Goal: Entertainment & Leisure: Consume media (video, audio)

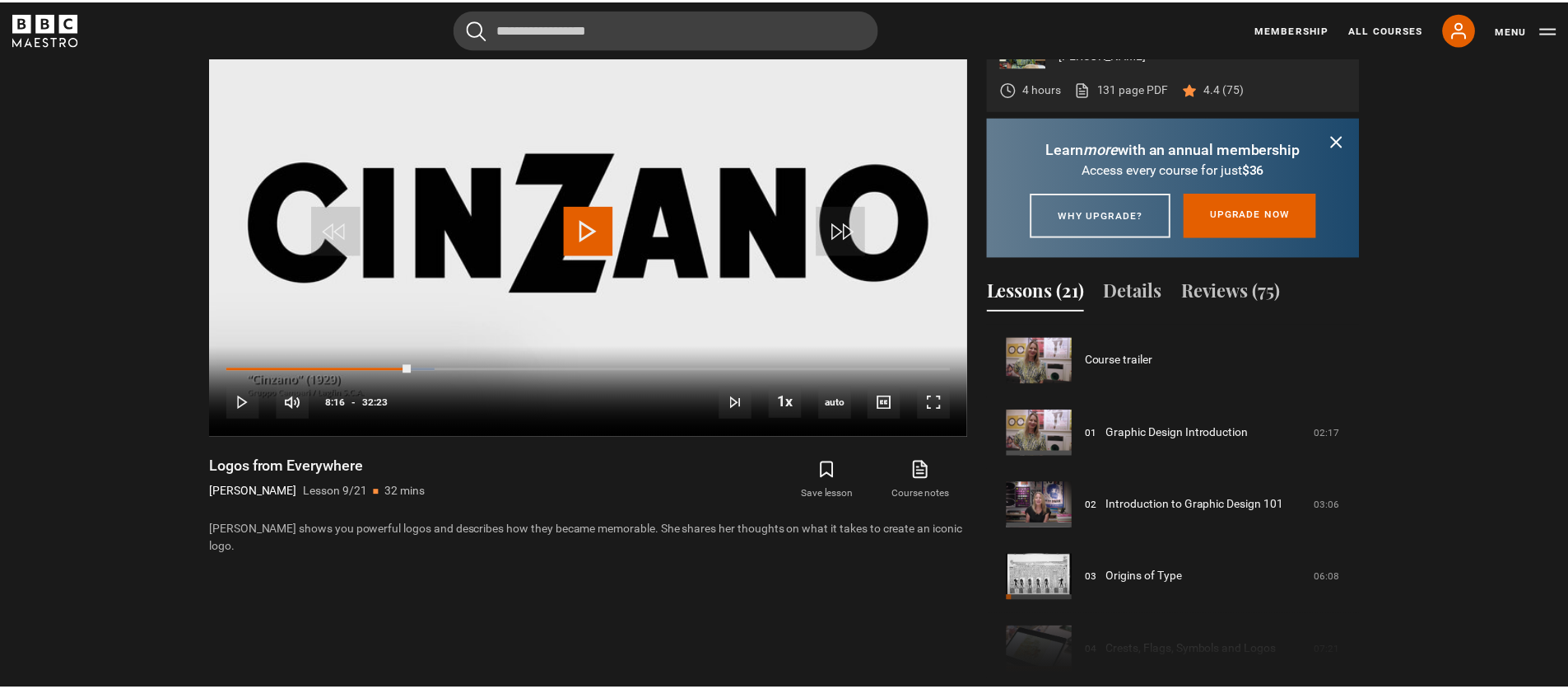
scroll to position [580, 0]
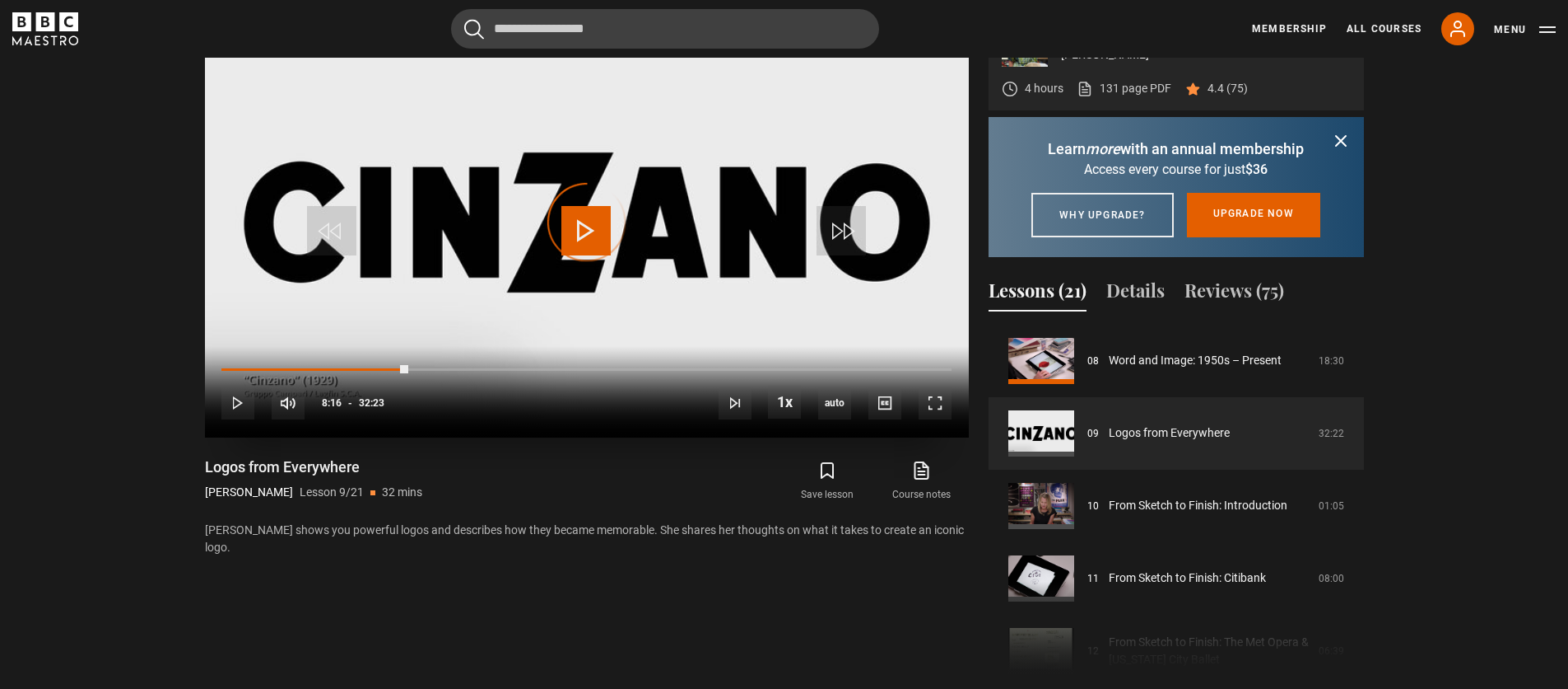
drag, startPoint x: 303, startPoint y: 369, endPoint x: 207, endPoint y: 371, distance: 96.0
click at [207, 371] on div "10s Skip Back 10 seconds Play 10s Skip Forward 10 seconds Loaded : 0.00% 00:00 …" at bounding box center [587, 392] width 764 height 92
click at [575, 237] on span "Video Player" at bounding box center [585, 231] width 49 height 49
click at [924, 399] on span "Video Player" at bounding box center [935, 403] width 33 height 33
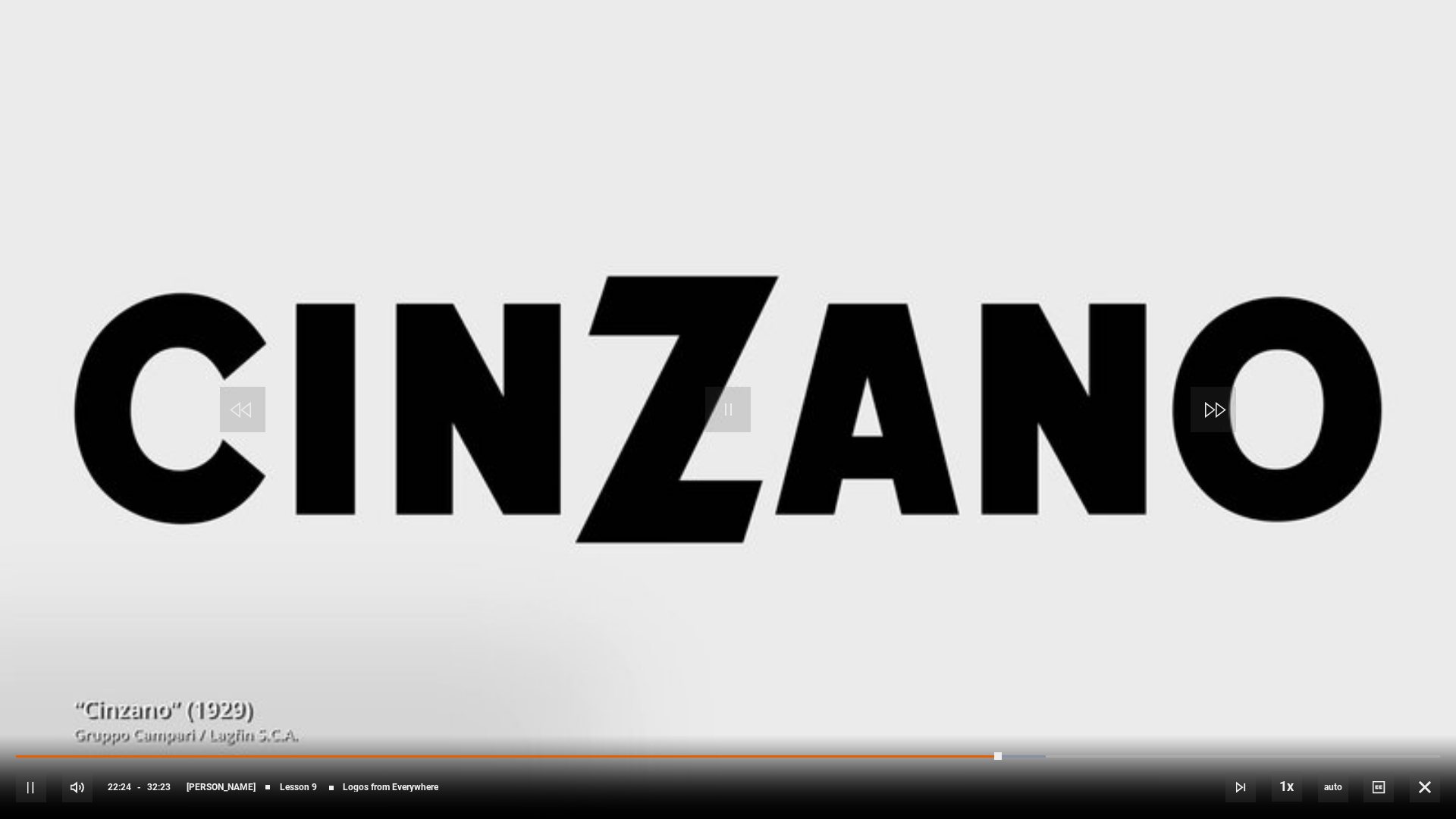
click at [320, 409] on video "Video Player" at bounding box center [728, 410] width 1456 height 819
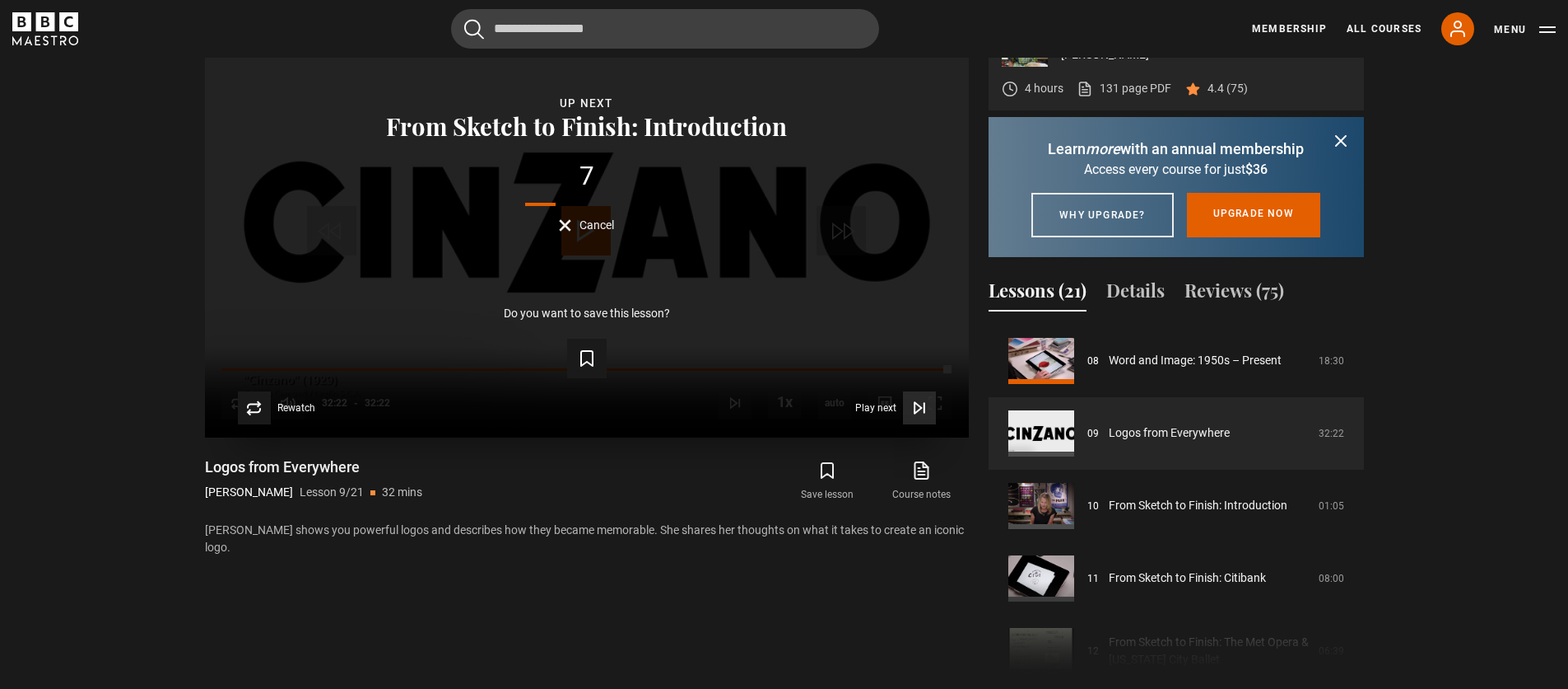
click at [920, 406] on icon "Video Player" at bounding box center [917, 407] width 6 height 11
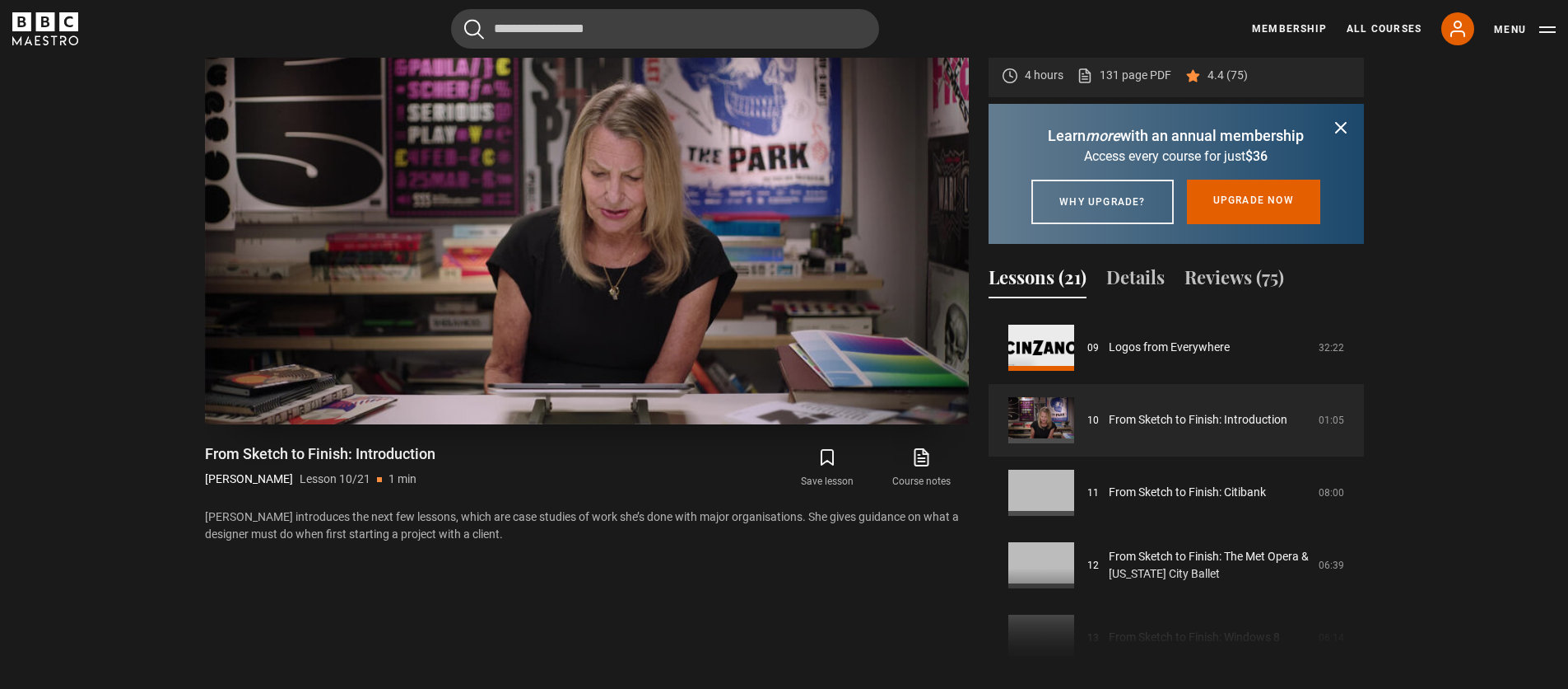
scroll to position [785, 0]
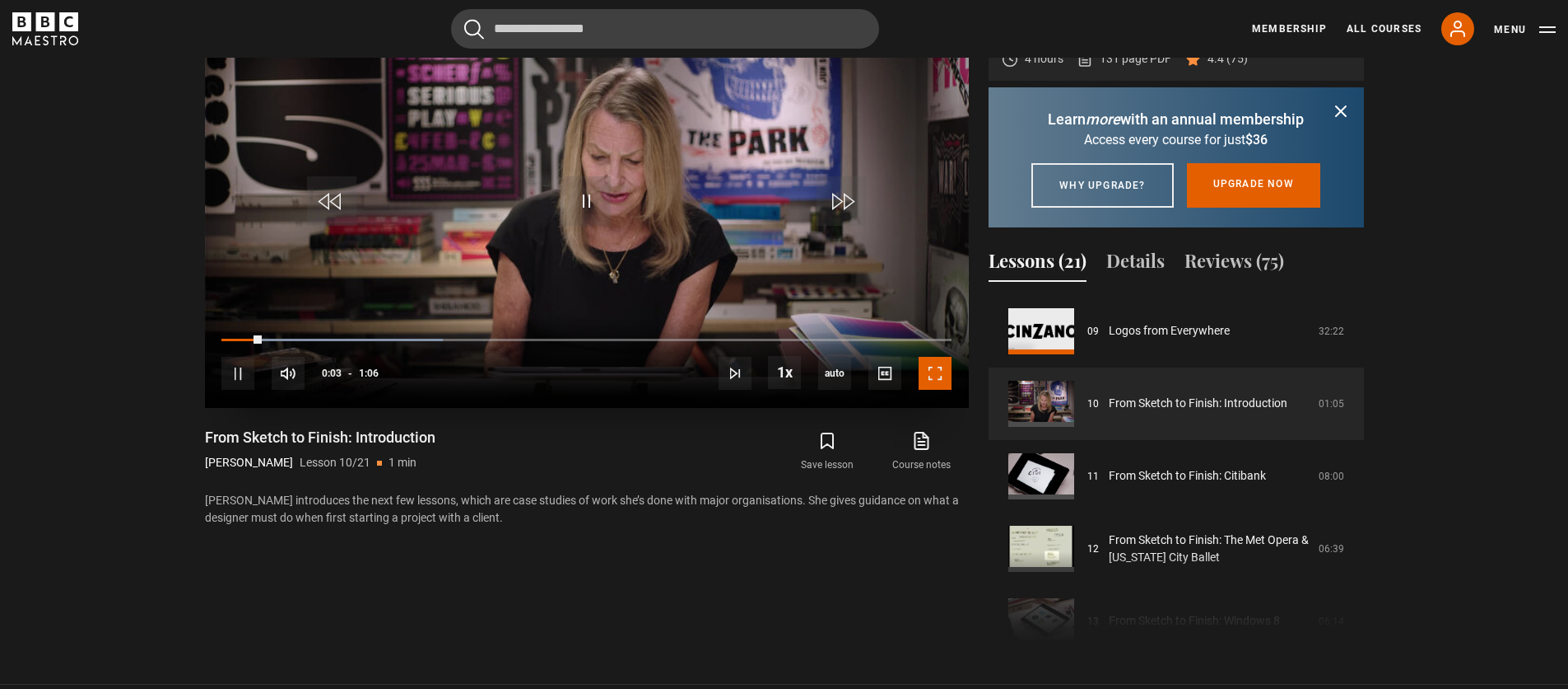
click at [931, 373] on span "Video Player" at bounding box center [935, 373] width 33 height 33
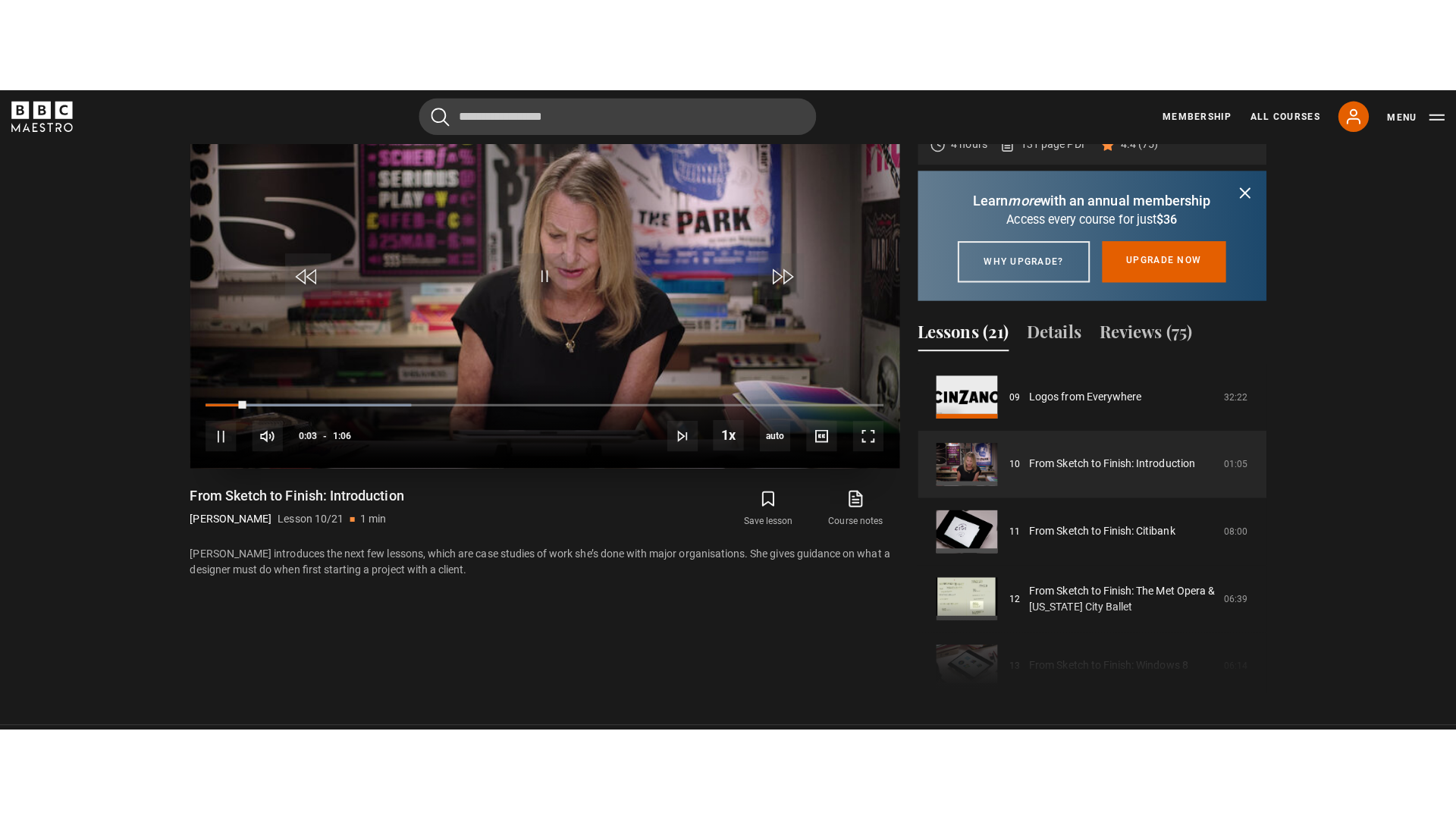
scroll to position [702, 0]
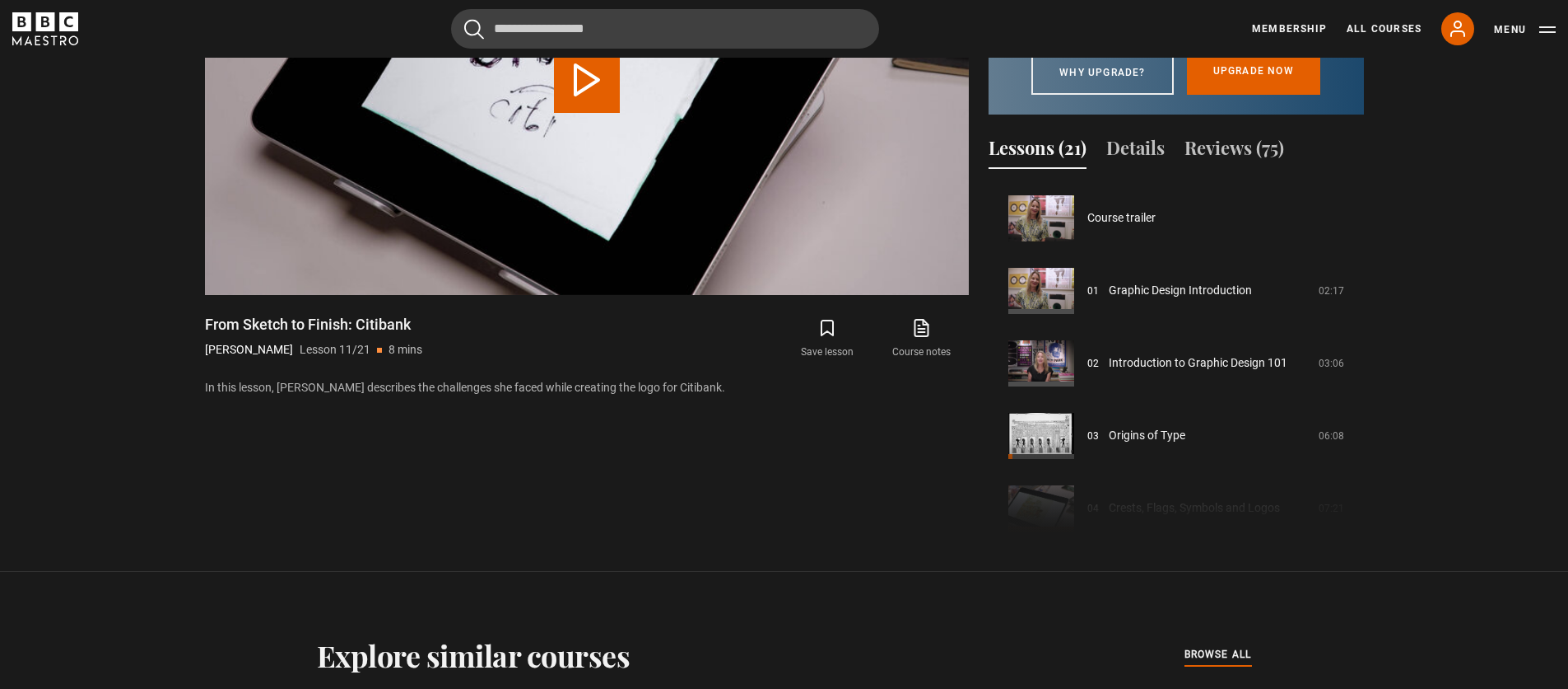
scroll to position [725, 0]
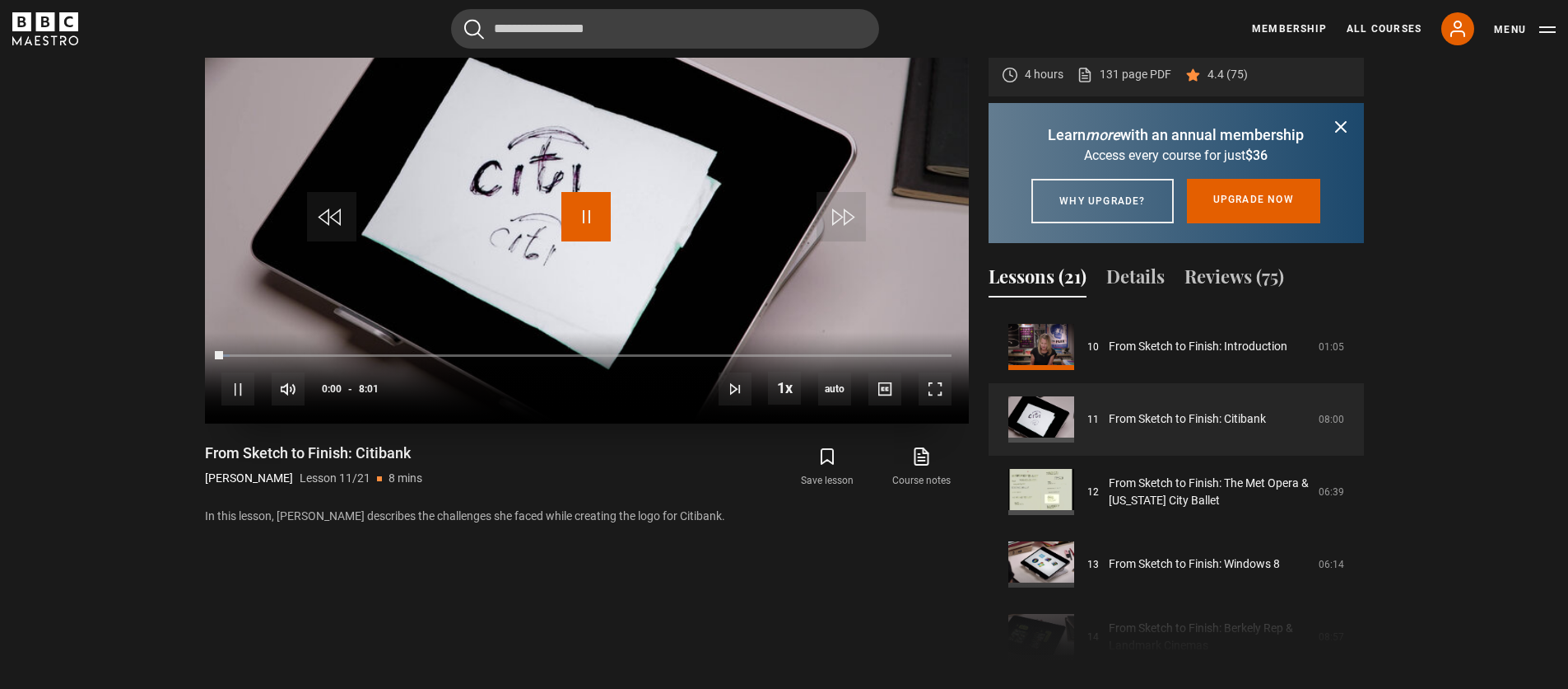
click at [588, 222] on span "Video Player" at bounding box center [585, 216] width 49 height 49
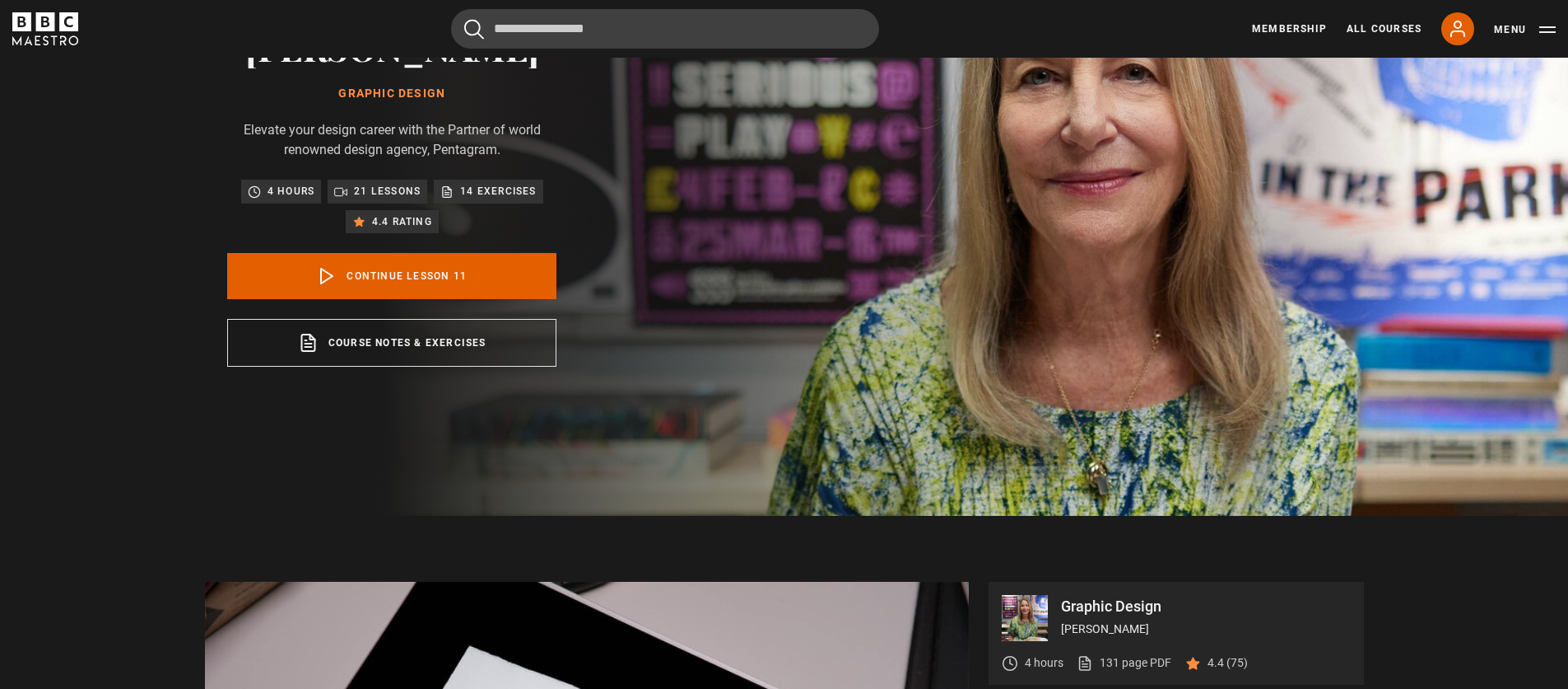
scroll to position [0, 0]
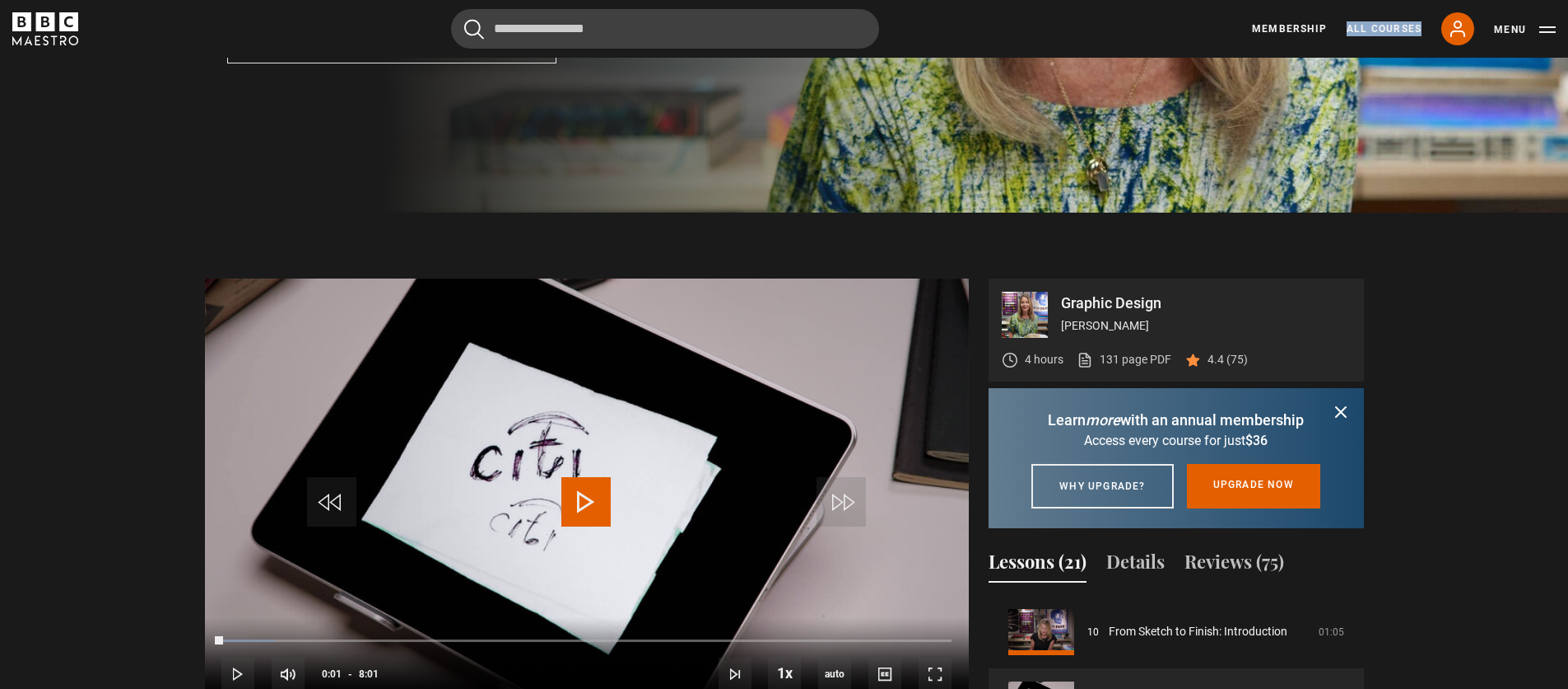
click at [585, 493] on span "Video Player" at bounding box center [585, 501] width 49 height 49
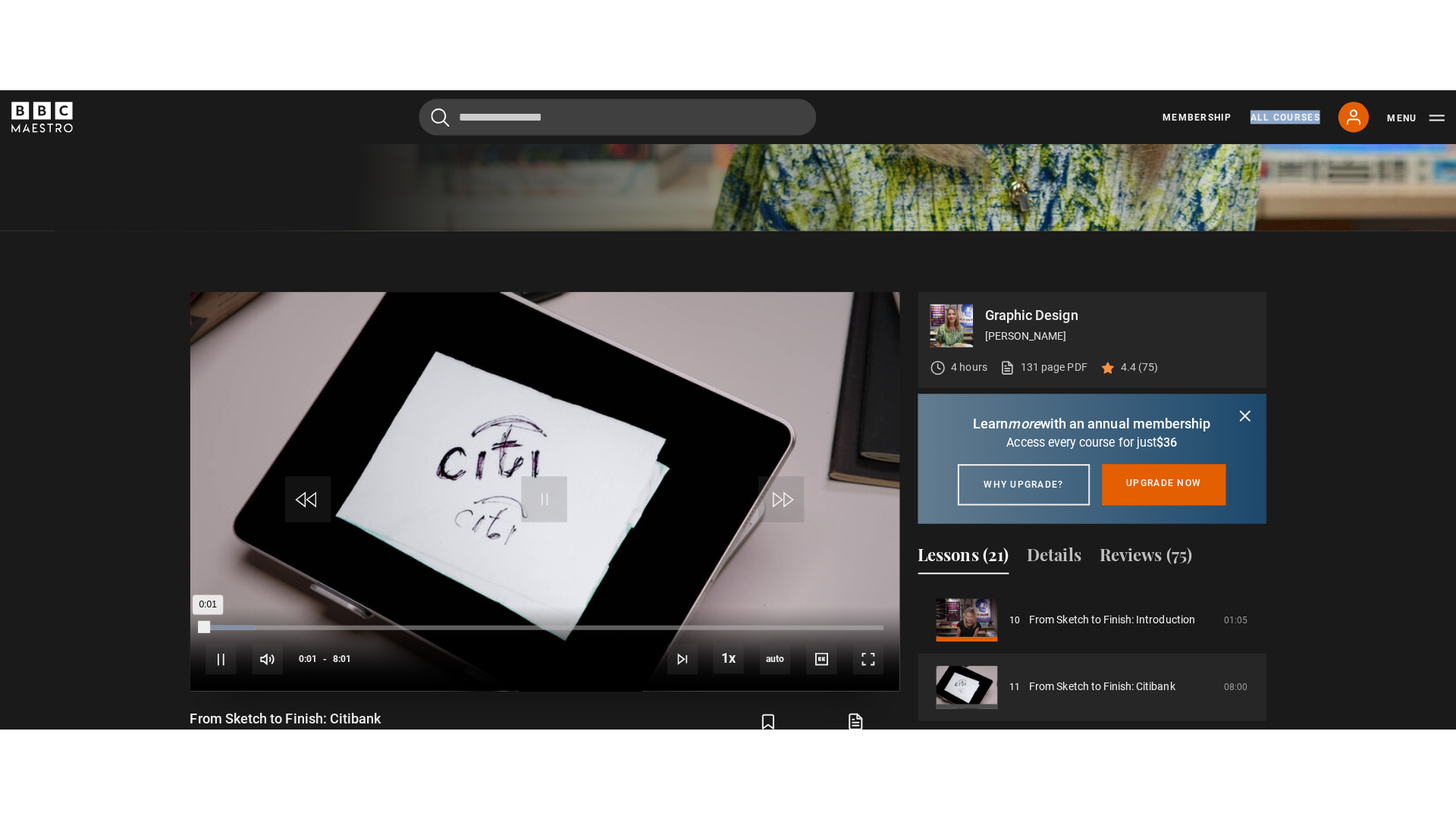
scroll to position [516, 0]
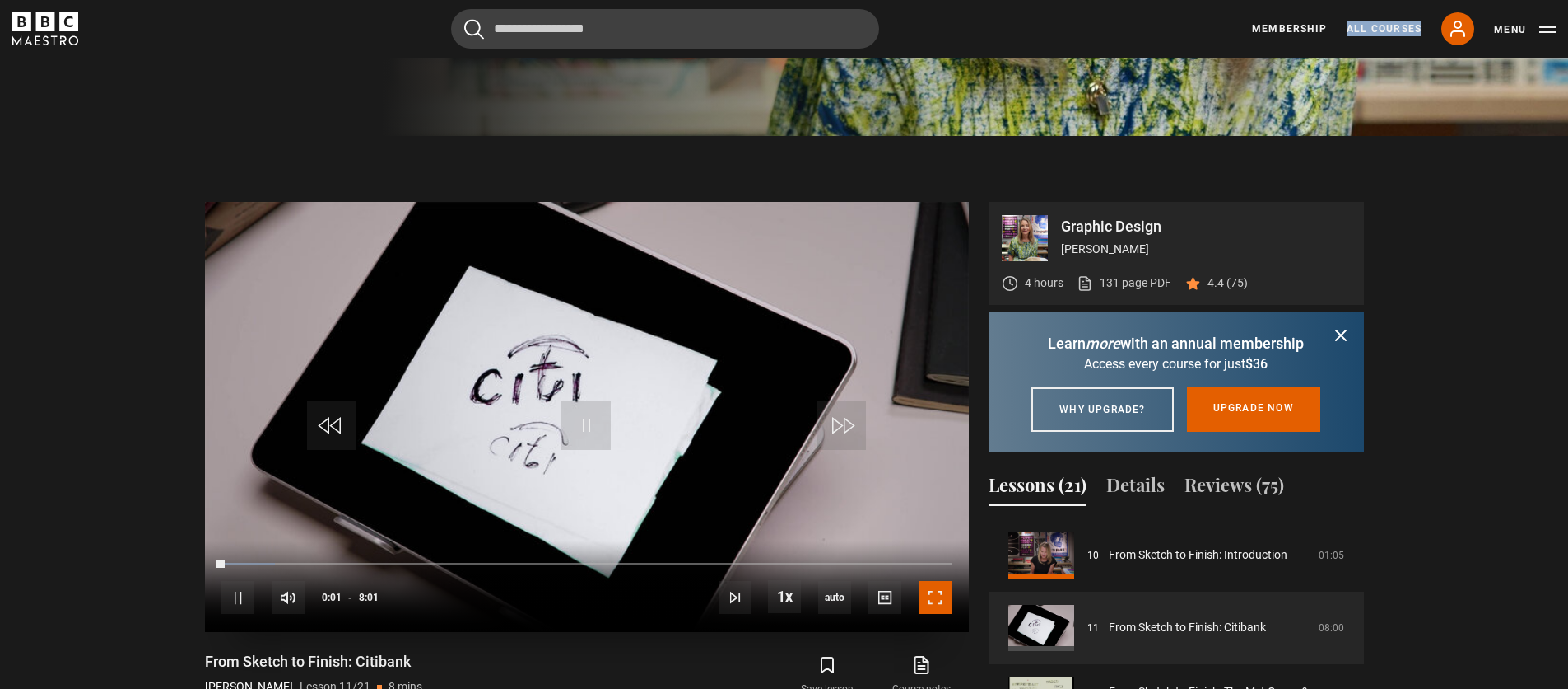
click at [927, 587] on span "Video Player" at bounding box center [935, 597] width 33 height 33
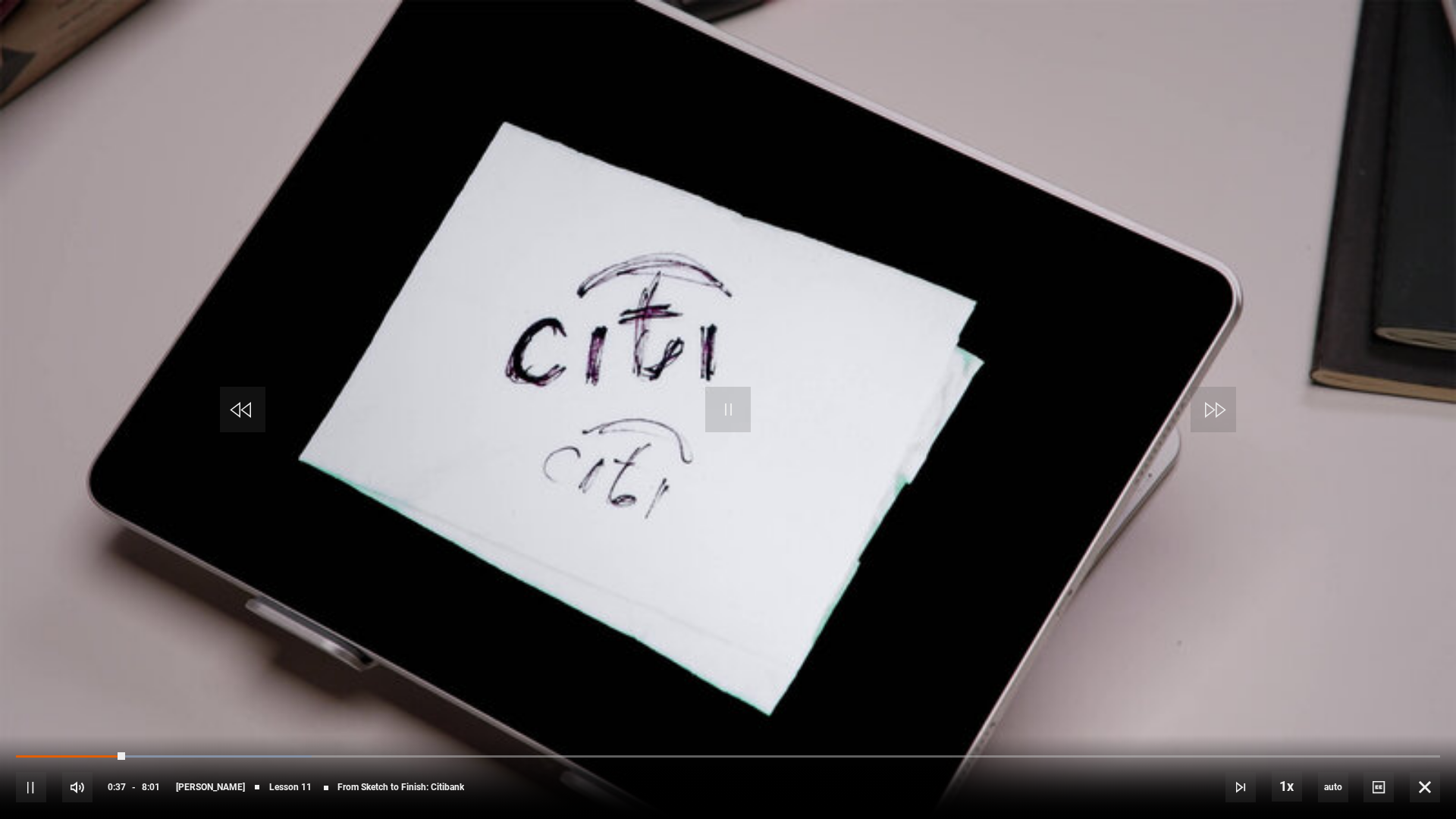
drag, startPoint x: 778, startPoint y: 423, endPoint x: 766, endPoint y: 421, distance: 12.2
click at [775, 422] on video "Video Player" at bounding box center [728, 410] width 1456 height 819
click at [732, 419] on span "Video Player" at bounding box center [728, 409] width 45 height 45
drag, startPoint x: 806, startPoint y: 627, endPoint x: 798, endPoint y: 618, distance: 12.0
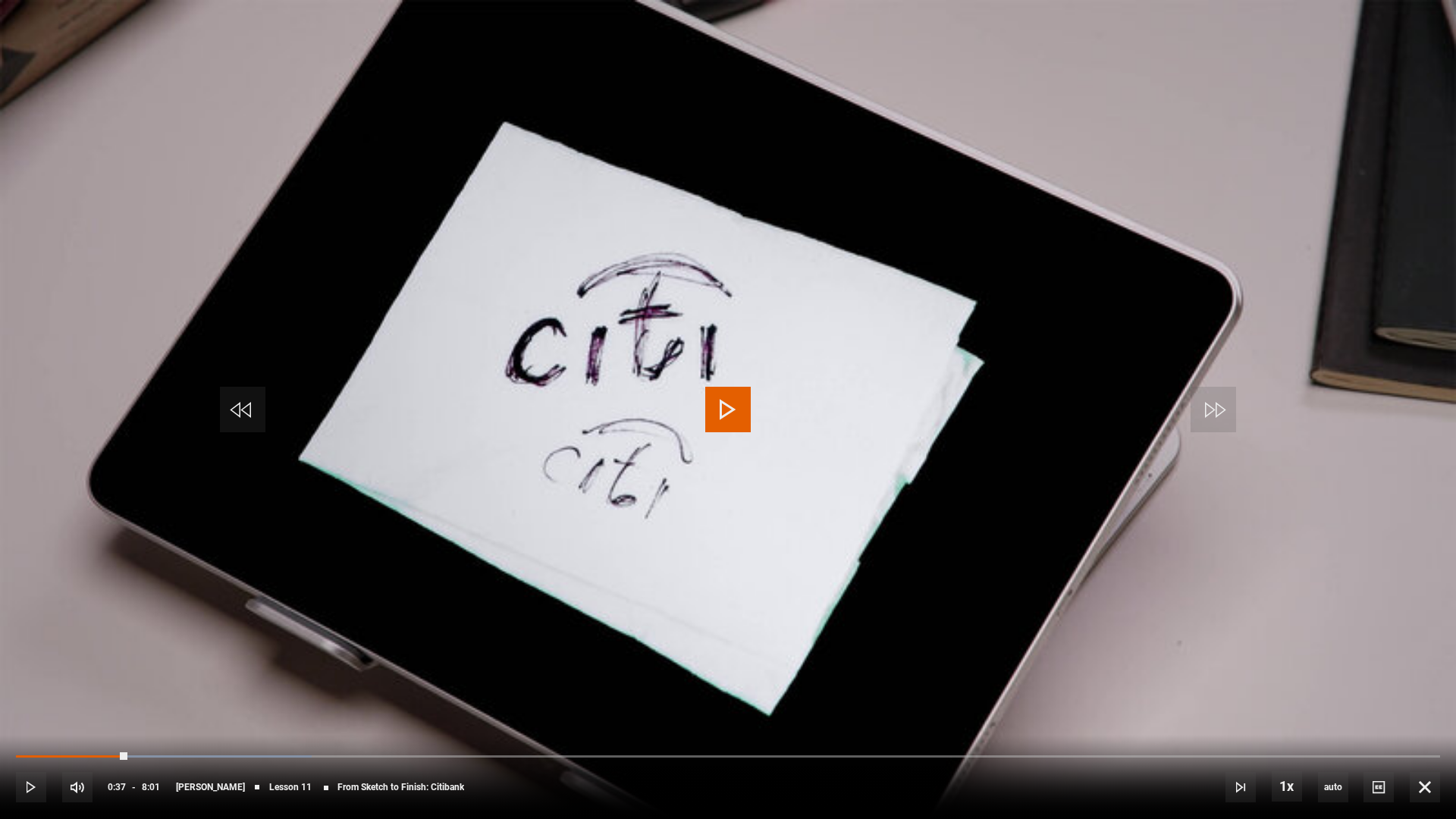
click at [806, 627] on video "Video Player" at bounding box center [728, 410] width 1456 height 819
click at [737, 413] on span "Video Player" at bounding box center [728, 409] width 45 height 45
click at [1429, 633] on span "Video Player" at bounding box center [1425, 787] width 31 height 31
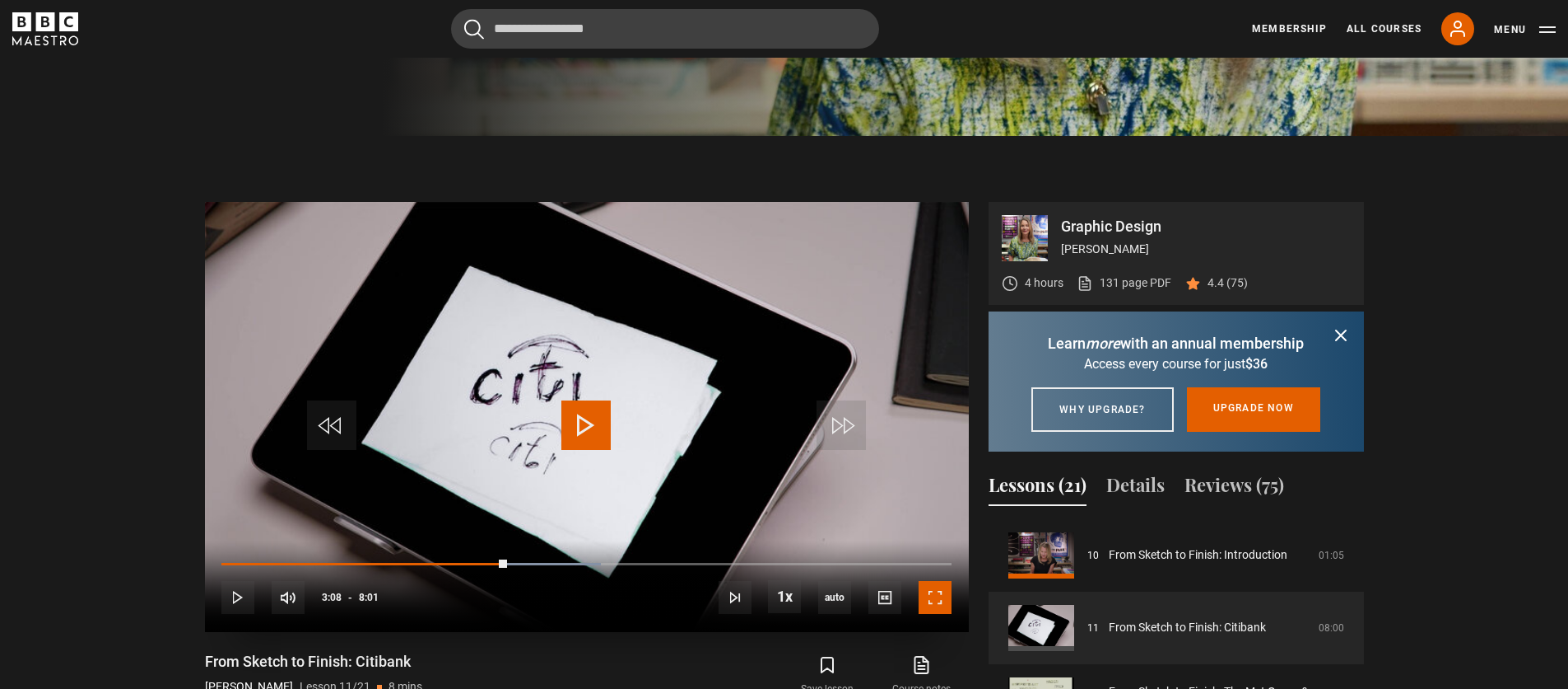
click at [940, 596] on span "Video Player" at bounding box center [935, 597] width 33 height 33
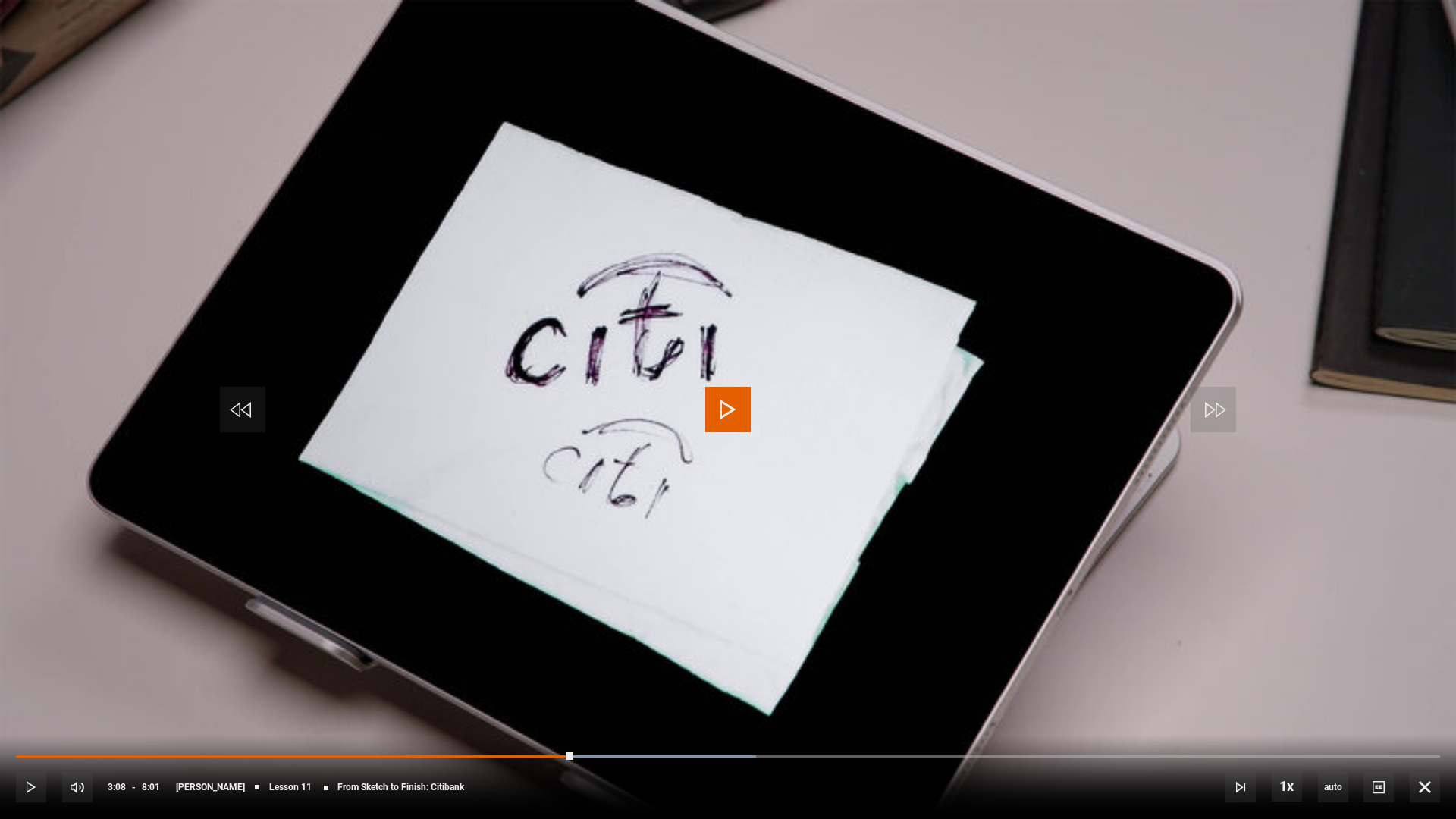
click at [719, 421] on span "Video Player" at bounding box center [728, 409] width 45 height 45
click at [581, 455] on video "Video Player" at bounding box center [728, 410] width 1456 height 819
click at [519, 618] on video "Video Player" at bounding box center [728, 410] width 1456 height 819
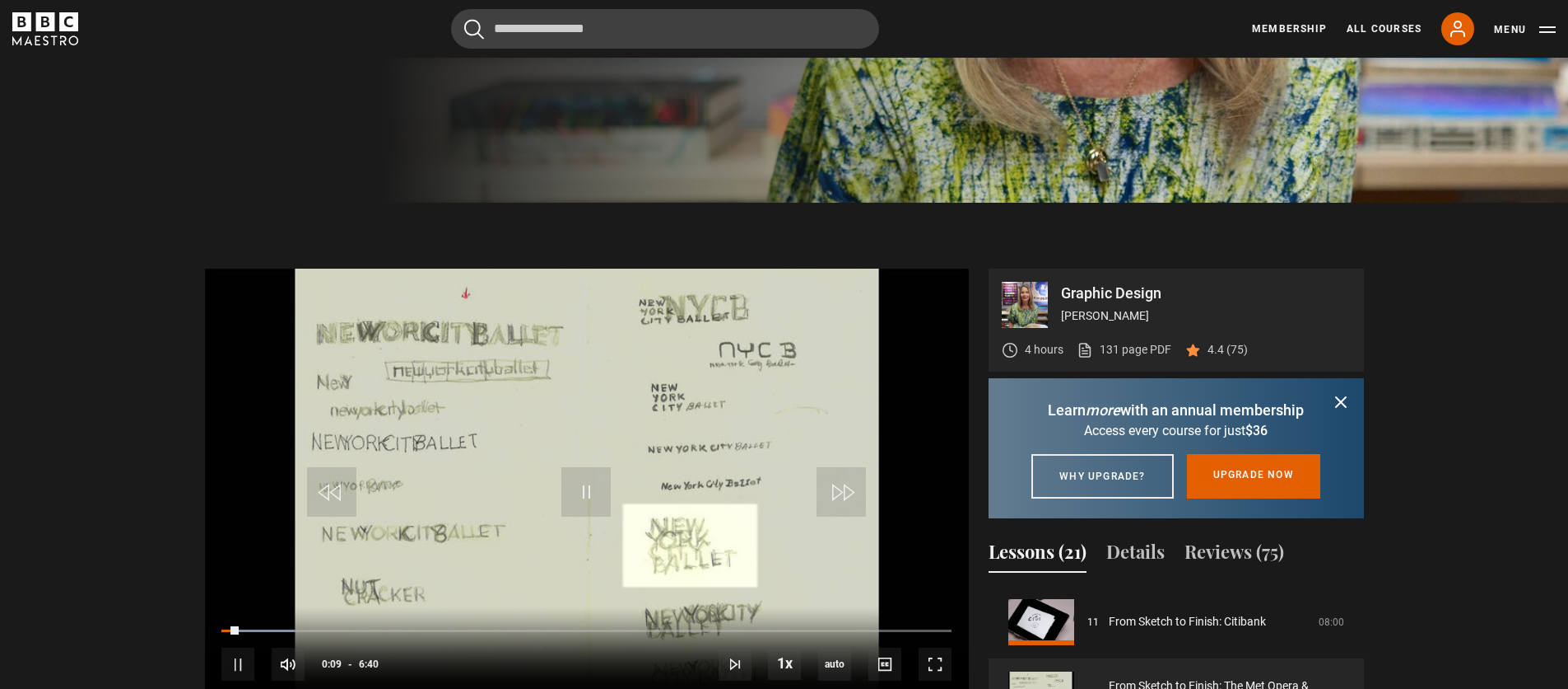
scroll to position [493, 0]
click at [591, 493] on span "Video Player" at bounding box center [585, 493] width 49 height 49
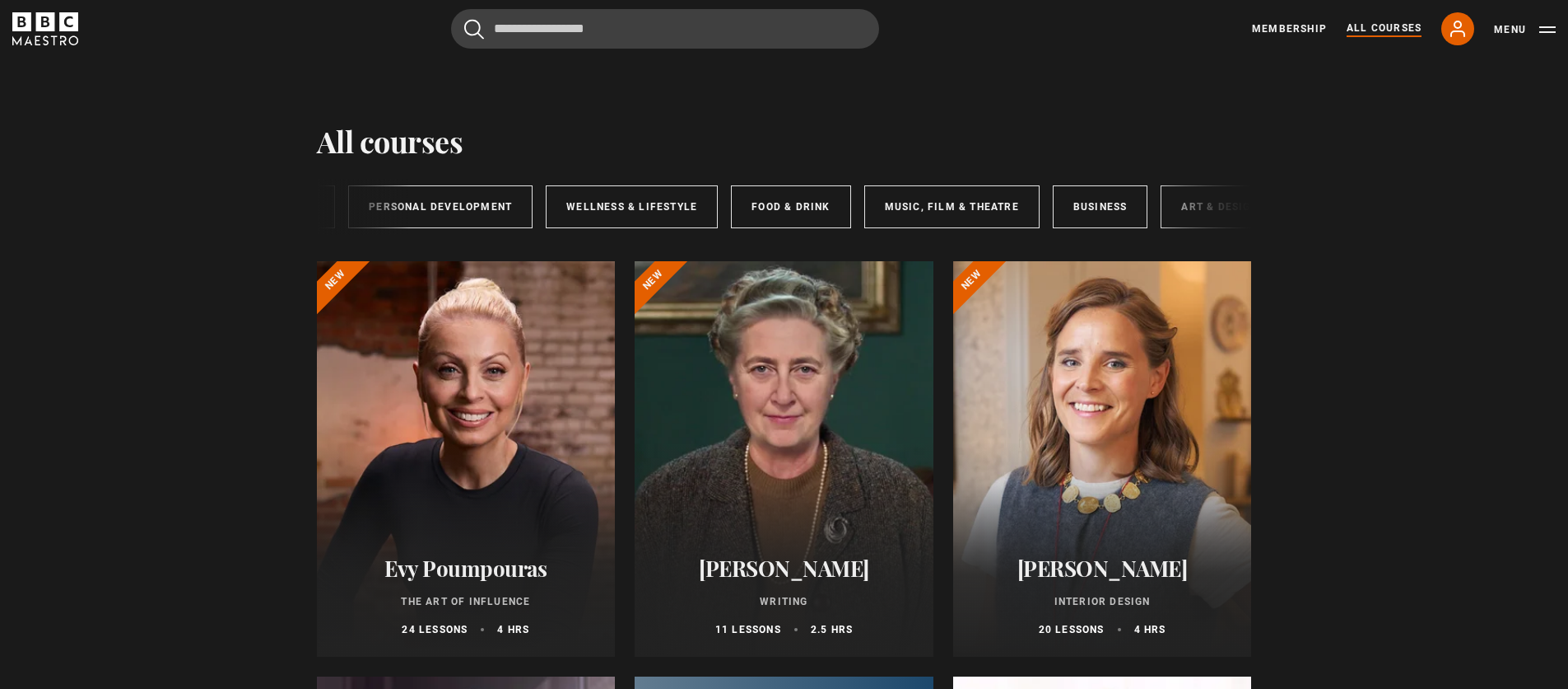
scroll to position [0, 273]
click at [1204, 215] on link "Art & Design" at bounding box center [1187, 207] width 117 height 43
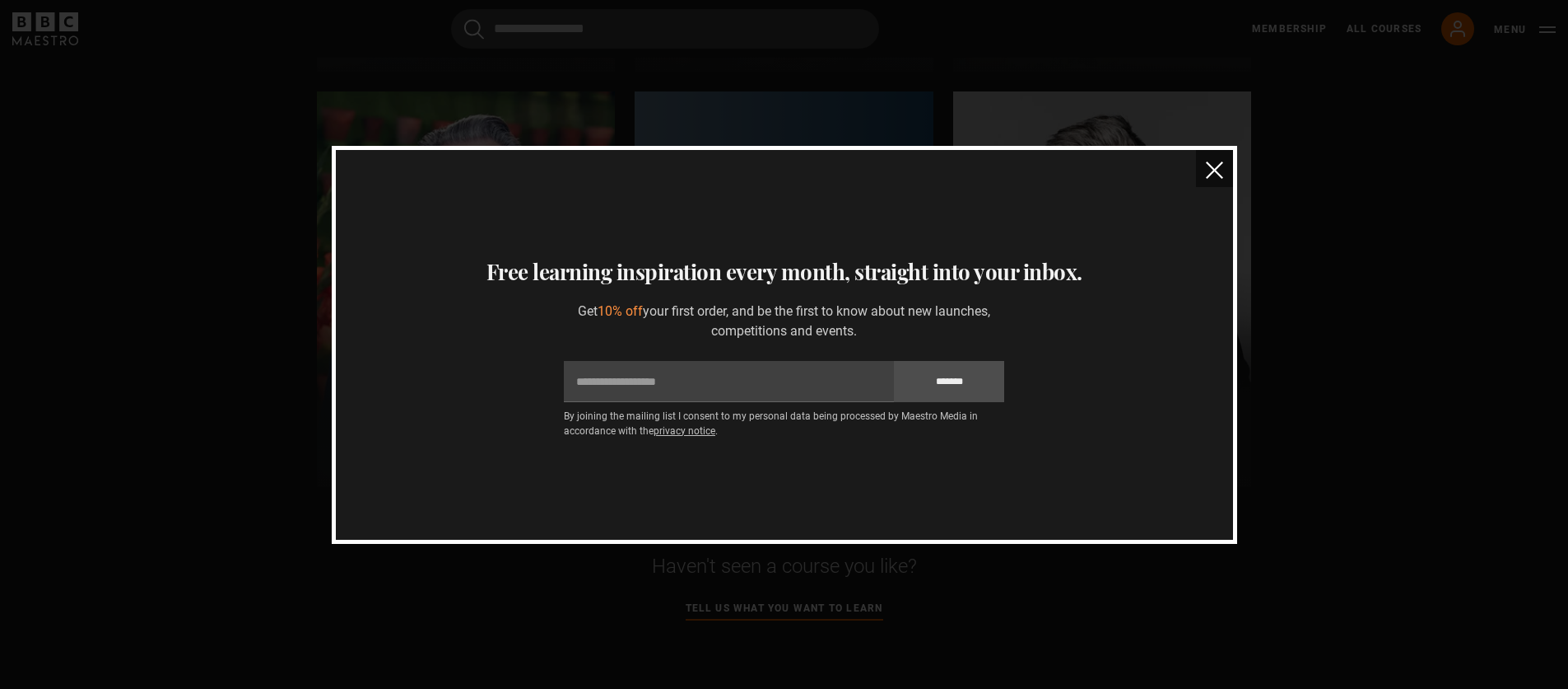
scroll to position [661, 0]
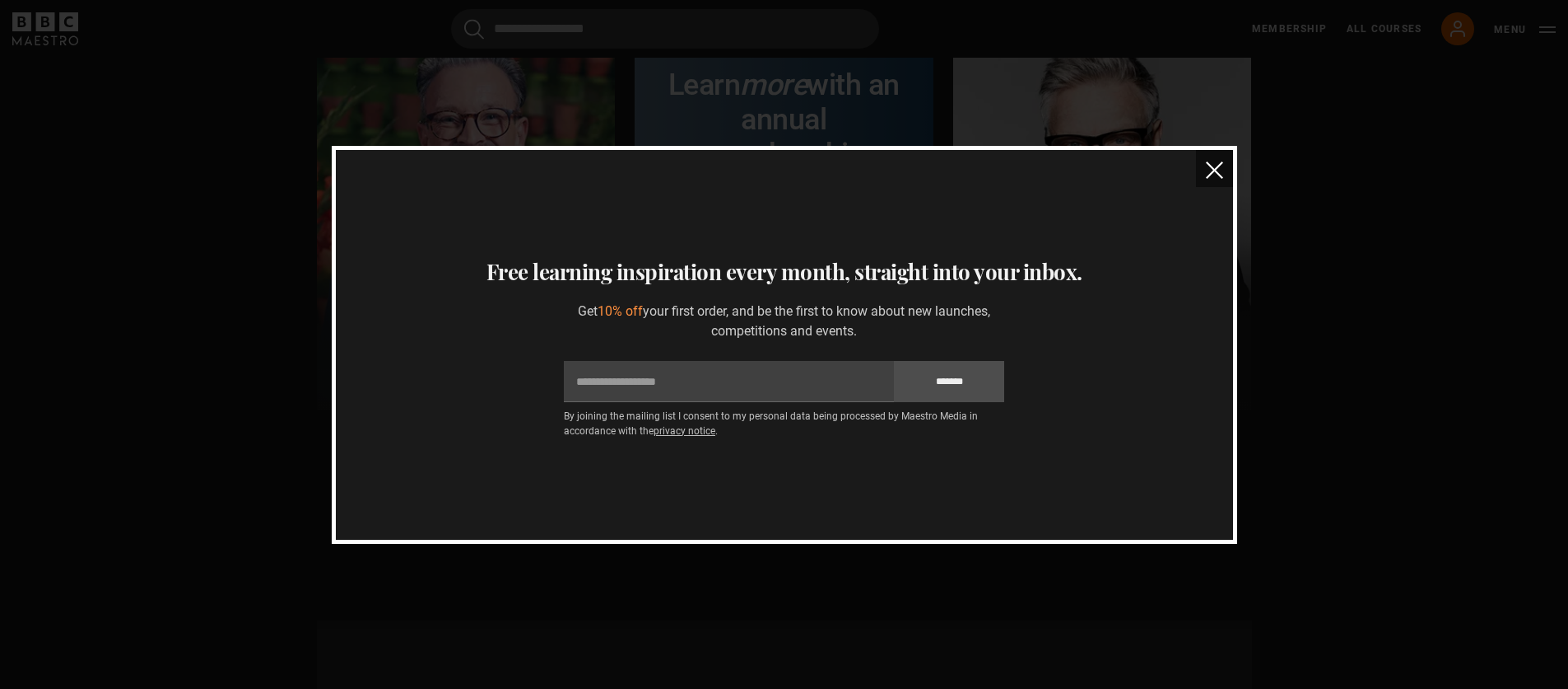
click at [1213, 177] on img "close" at bounding box center [1214, 170] width 17 height 17
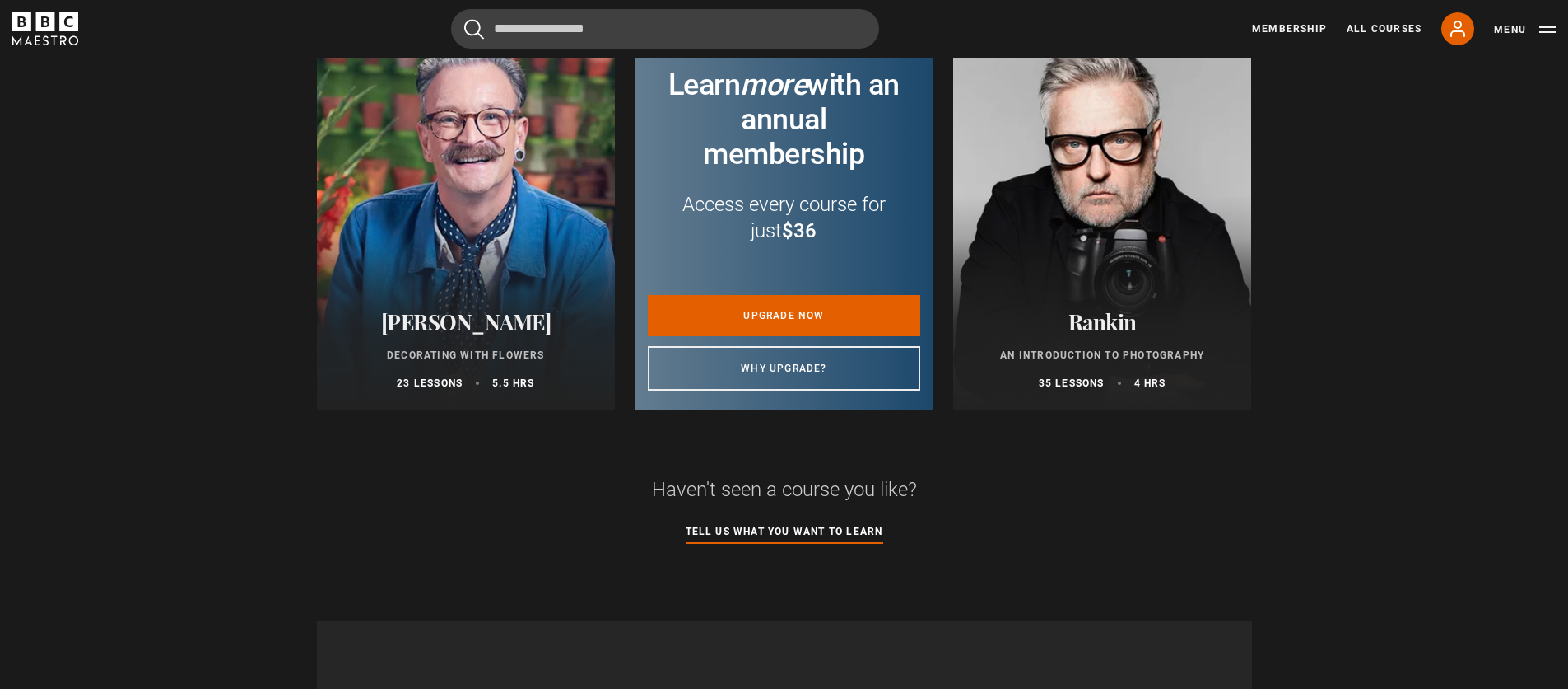
click at [1122, 182] on div at bounding box center [1102, 213] width 299 height 396
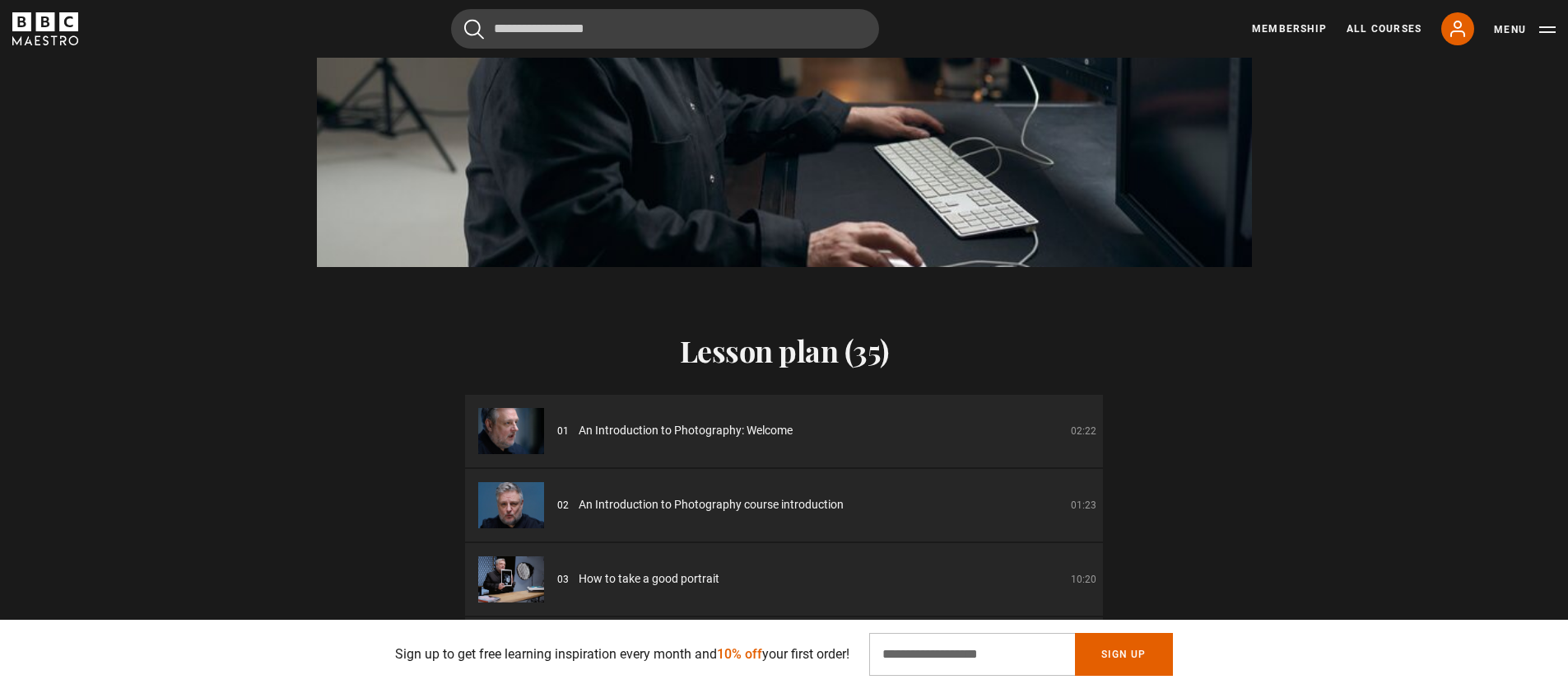
scroll to position [1854, 0]
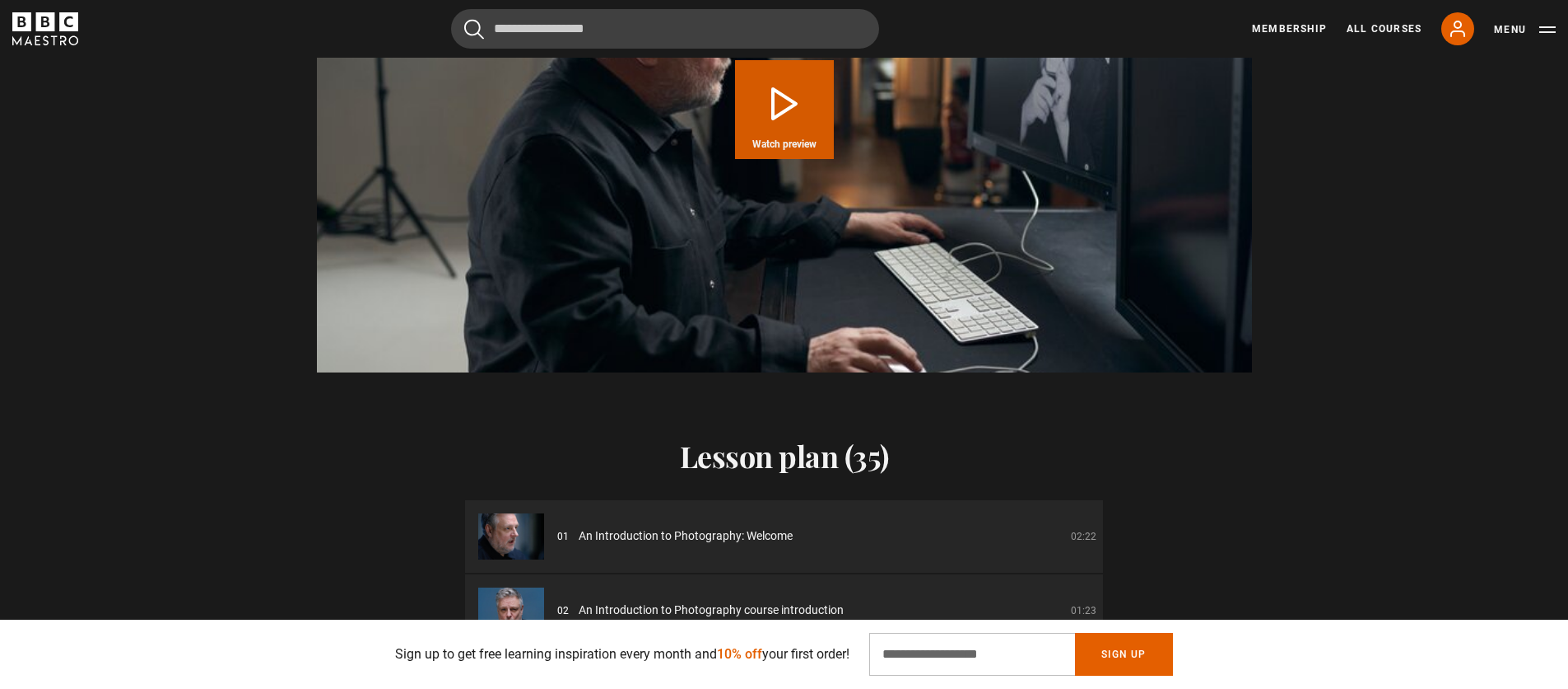
click at [768, 139] on span "Watch preview" at bounding box center [784, 144] width 65 height 10
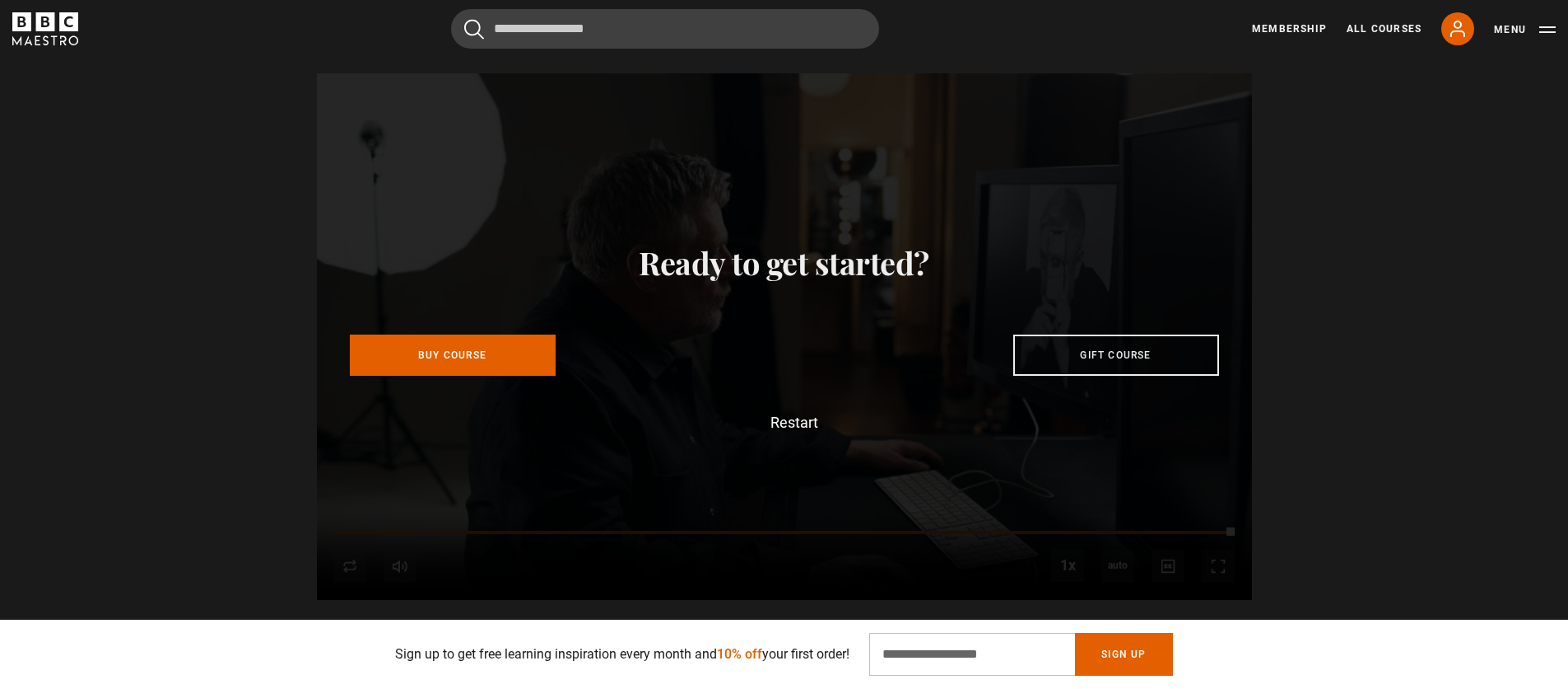
scroll to position [0, 3666]
